Goal: Navigation & Orientation: Find specific page/section

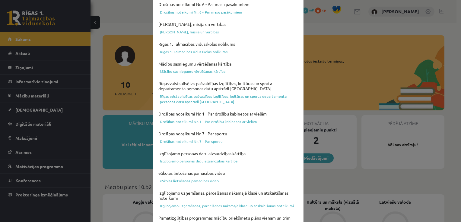
scroll to position [211, 0]
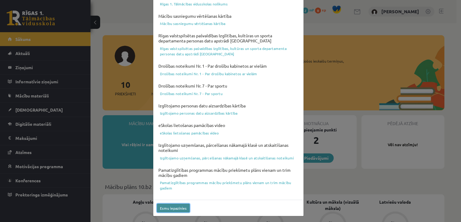
click at [176, 206] on button "Esmu iepazinies" at bounding box center [173, 208] width 33 height 9
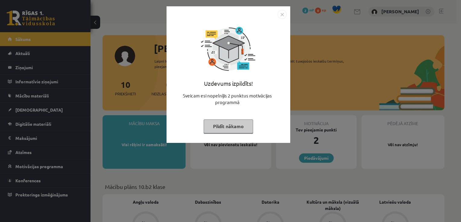
click at [215, 127] on button "Pildīt nākamo" at bounding box center [227, 127] width 49 height 14
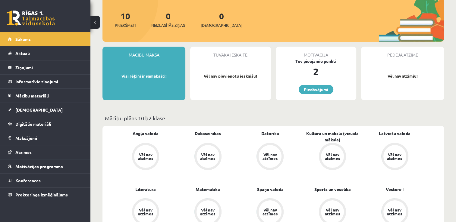
scroll to position [68, 0]
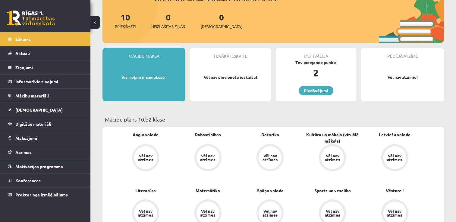
click at [309, 93] on link "Piedāvājumi" at bounding box center [316, 90] width 35 height 9
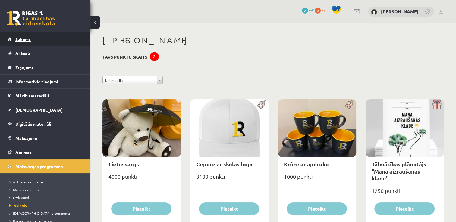
click at [38, 39] on link "Sākums" at bounding box center [45, 39] width 75 height 14
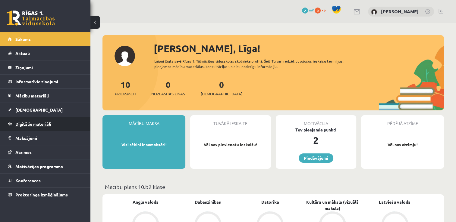
click at [36, 125] on span "Digitālie materiāli" at bounding box center [33, 123] width 36 height 5
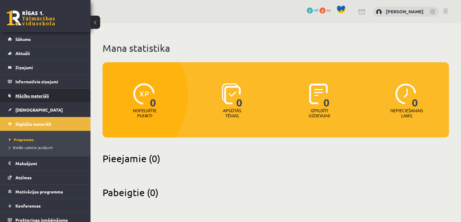
click at [27, 96] on span "Mācību materiāli" at bounding box center [31, 95] width 33 height 5
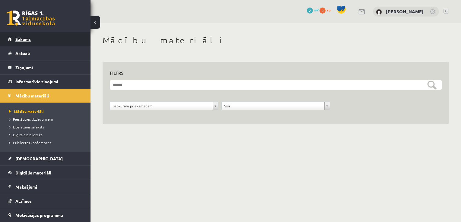
click at [19, 40] on span "Sākums" at bounding box center [22, 38] width 15 height 5
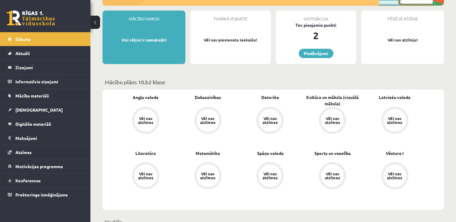
scroll to position [111, 0]
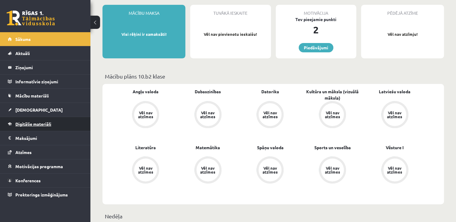
click at [46, 123] on span "Digitālie materiāli" at bounding box center [33, 123] width 36 height 5
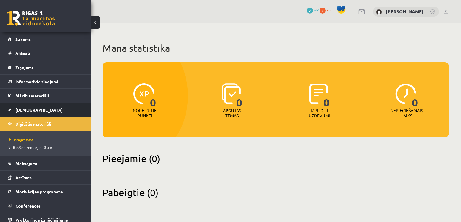
click at [19, 111] on span "[DEMOGRAPHIC_DATA]" at bounding box center [38, 109] width 47 height 5
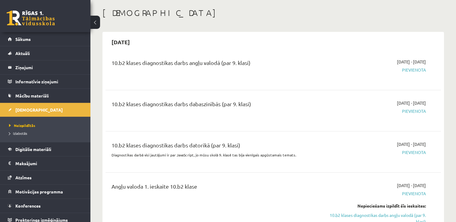
scroll to position [33, 0]
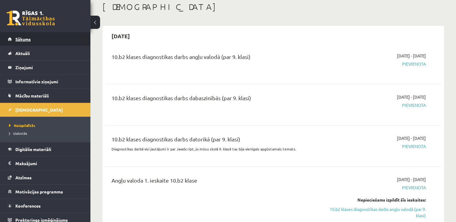
click at [40, 38] on link "Sākums" at bounding box center [45, 39] width 75 height 14
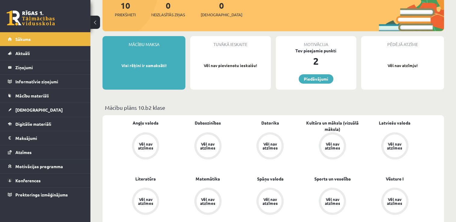
scroll to position [82, 0]
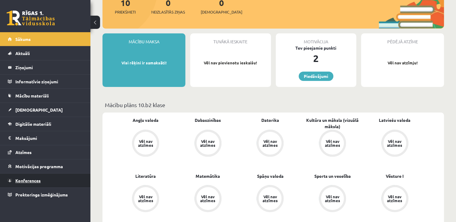
click at [28, 180] on span "Konferences" at bounding box center [27, 180] width 25 height 5
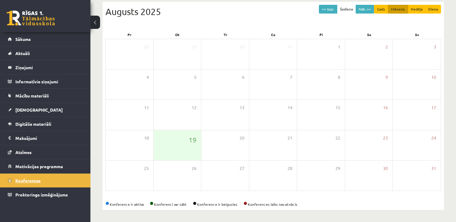
scroll to position [65, 0]
click at [32, 166] on span "Motivācijas programma" at bounding box center [39, 166] width 48 height 5
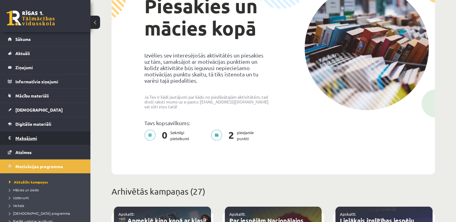
click at [27, 139] on legend "Maksājumi 0" at bounding box center [49, 138] width 68 height 14
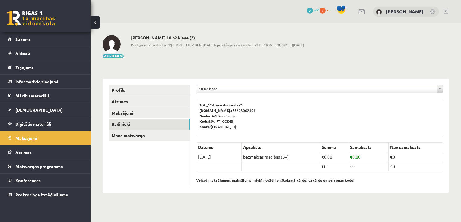
click at [114, 123] on link "Radinieki" at bounding box center [149, 124] width 81 height 11
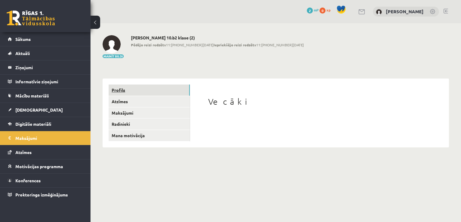
click at [119, 87] on link "Profils" at bounding box center [149, 90] width 81 height 11
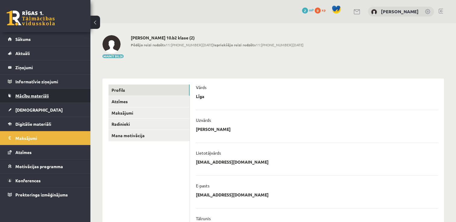
click at [40, 96] on span "Mācību materiāli" at bounding box center [31, 95] width 33 height 5
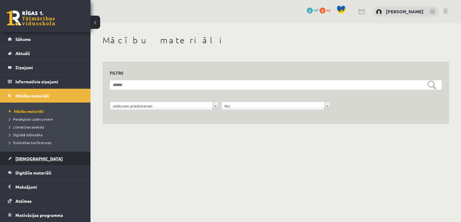
click at [20, 157] on span "[DEMOGRAPHIC_DATA]" at bounding box center [38, 158] width 47 height 5
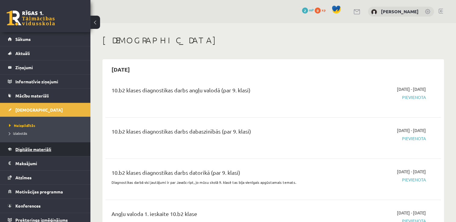
click at [44, 150] on span "Digitālie materiāli" at bounding box center [33, 149] width 36 height 5
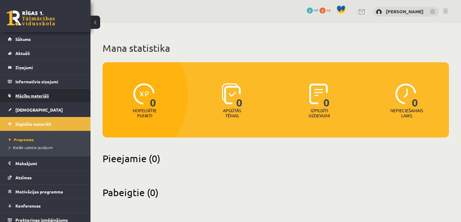
click at [36, 99] on link "Mācību materiāli" at bounding box center [45, 96] width 75 height 14
